Goal: Check status: Check status

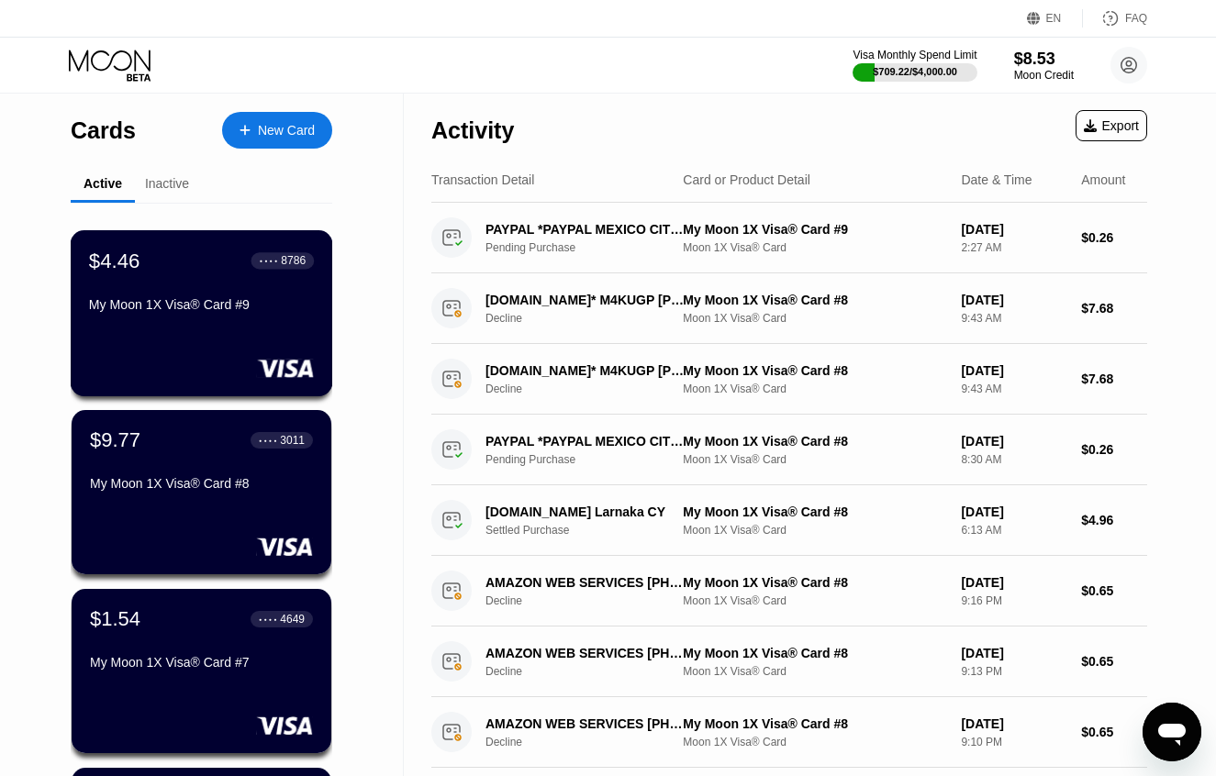
click at [144, 296] on div "$4.46 ● ● ● ● 8786 My Moon 1X Visa® Card #9" at bounding box center [201, 284] width 225 height 71
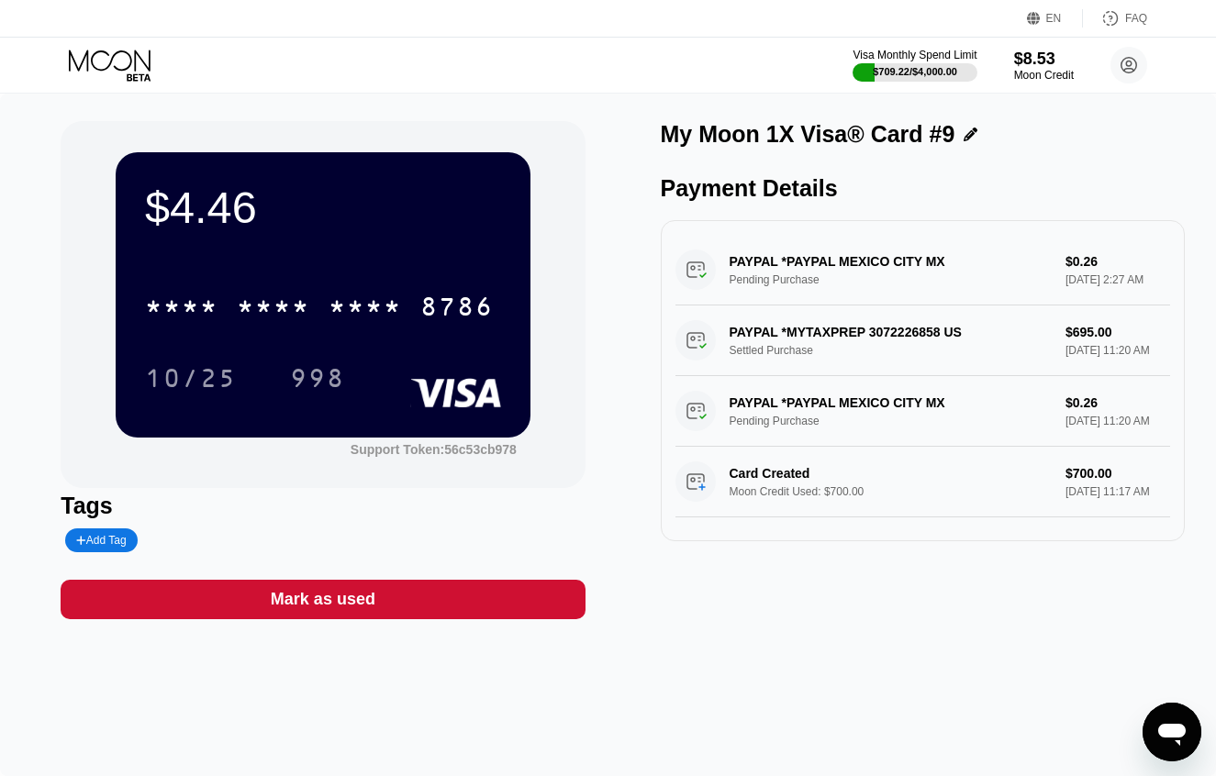
click at [439, 91] on div "Visa Monthly Spend Limit $709.22 / $4,000.00 $8.53 Moon Credit [PERSON_NAME] [E…" at bounding box center [608, 65] width 1216 height 55
